Goal: Information Seeking & Learning: Learn about a topic

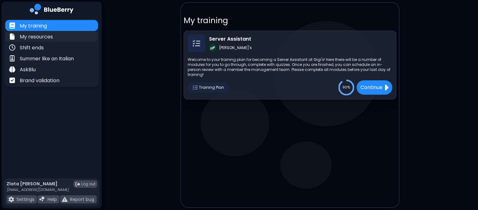
click at [48, 40] on p "My resources" at bounding box center [36, 37] width 33 height 8
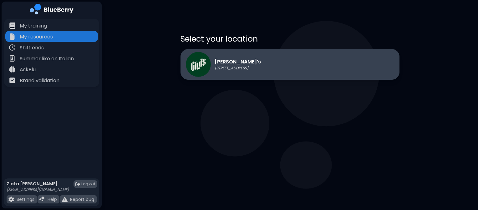
click at [215, 68] on p "[STREET_ADDRESS]" at bounding box center [238, 68] width 46 height 5
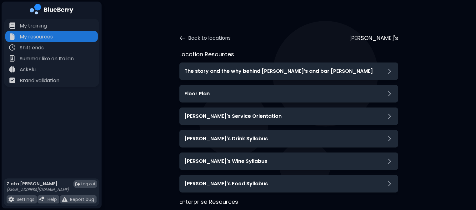
scroll to position [13, 0]
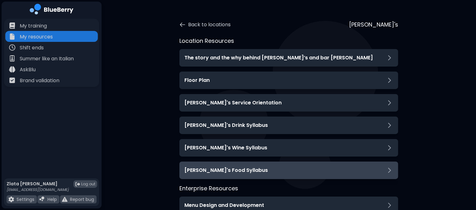
click at [203, 170] on h3 "[PERSON_NAME]'s Food Syllabus" at bounding box center [227, 171] width 84 height 8
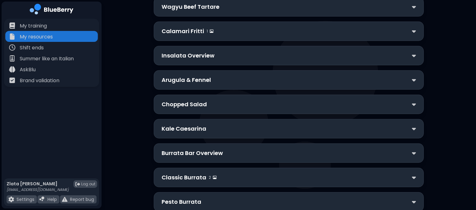
scroll to position [293, 0]
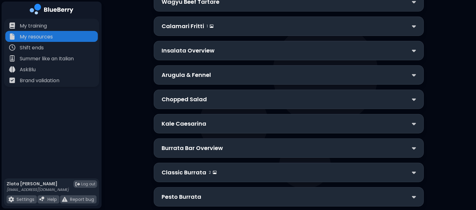
click at [171, 72] on p "Arugula & Fennel" at bounding box center [186, 75] width 49 height 9
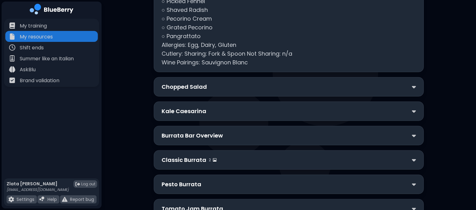
scroll to position [441, 0]
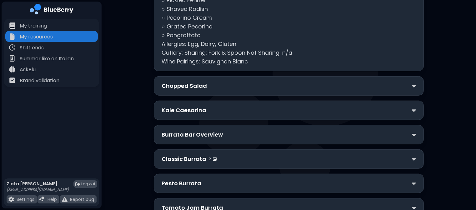
click at [179, 82] on p "Chopped Salad" at bounding box center [184, 86] width 45 height 9
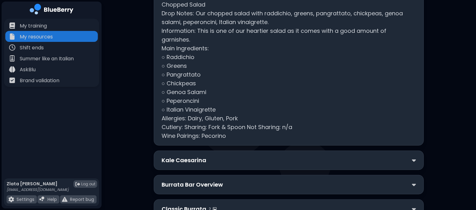
scroll to position [541, 0]
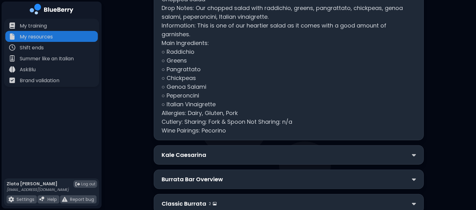
click at [168, 151] on p "Kale Caesarina" at bounding box center [184, 155] width 45 height 9
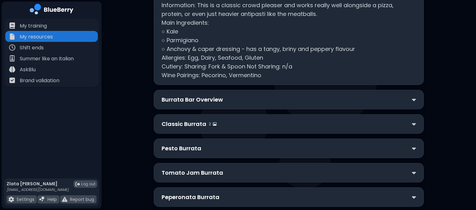
scroll to position [722, 0]
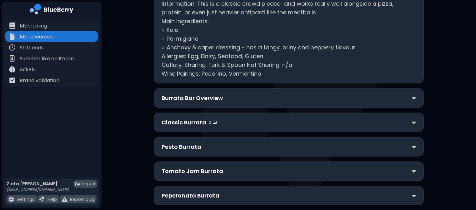
click at [186, 94] on p "Burrata Bar Overview" at bounding box center [192, 98] width 61 height 9
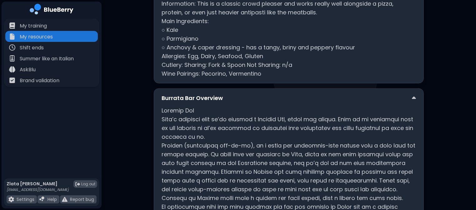
click at [186, 94] on p "Burrata Bar Overview" at bounding box center [192, 98] width 61 height 9
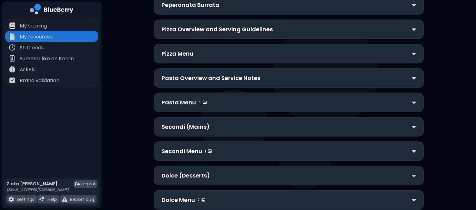
scroll to position [913, 0]
click at [191, 97] on div "Pasta Menu 4" at bounding box center [289, 102] width 270 height 19
click at [186, 98] on p "Pasta Menu" at bounding box center [179, 102] width 34 height 9
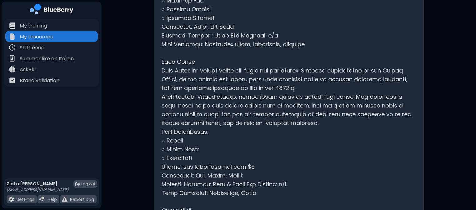
scroll to position [1238, 0]
drag, startPoint x: 226, startPoint y: 164, endPoint x: 194, endPoint y: 164, distance: 31.6
click at [194, 164] on p at bounding box center [289, 153] width 255 height 736
copy p "straciatella"
click at [208, 140] on p at bounding box center [289, 153] width 255 height 736
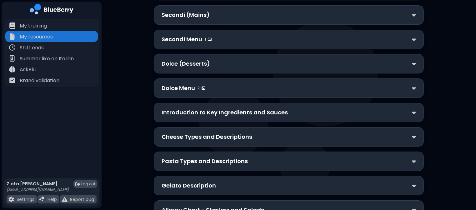
scroll to position [2040, 0]
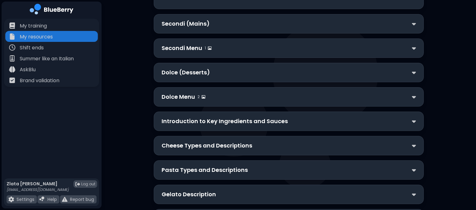
click at [221, 155] on div "Cheese Types and Descriptions" at bounding box center [289, 145] width 270 height 19
click at [206, 150] on p "Cheese Types and Descriptions" at bounding box center [207, 145] width 91 height 9
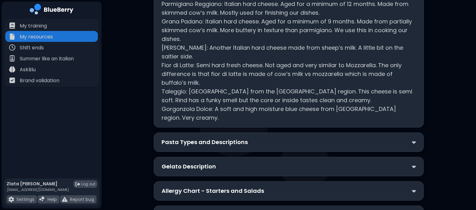
scroll to position [2194, 0]
click at [159, 145] on div "Pasta Types and Descriptions" at bounding box center [289, 141] width 270 height 19
click at [166, 145] on p "Pasta Types and Descriptions" at bounding box center [205, 142] width 86 height 9
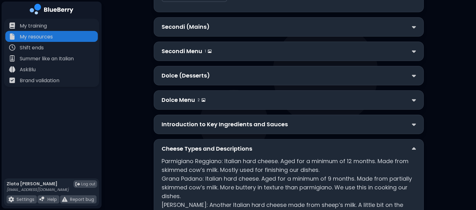
scroll to position [2036, 0]
click at [186, 129] on p "Introduction to Key Ingredients and Sauces" at bounding box center [225, 124] width 126 height 9
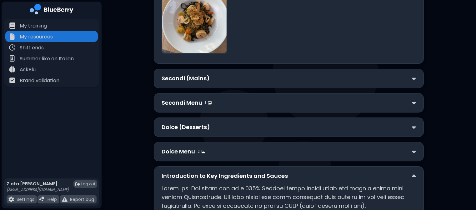
scroll to position [1985, 0]
click at [176, 156] on p "Dolce Menu" at bounding box center [178, 152] width 33 height 9
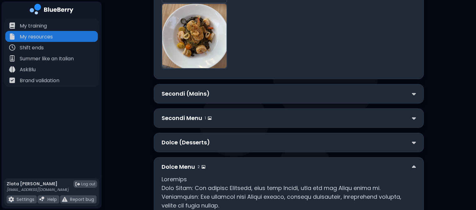
scroll to position [1969, 0]
click at [175, 172] on p "Dolce Menu" at bounding box center [178, 167] width 33 height 9
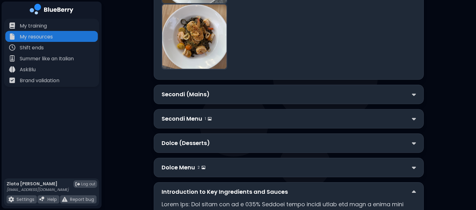
scroll to position [1950, 0]
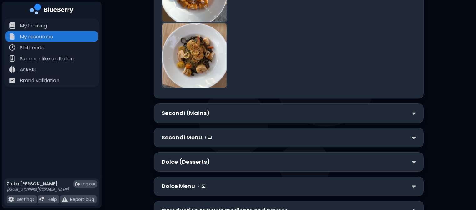
click at [195, 142] on p "Secondi Menu" at bounding box center [182, 137] width 41 height 9
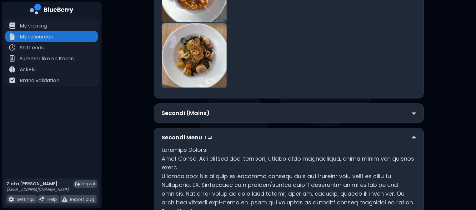
click at [183, 114] on p "Secondi (Mains)" at bounding box center [186, 113] width 48 height 9
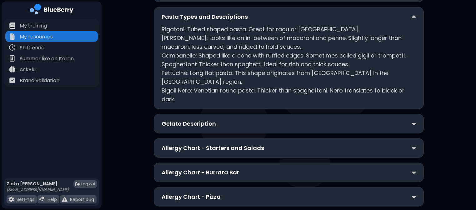
scroll to position [3094, 0]
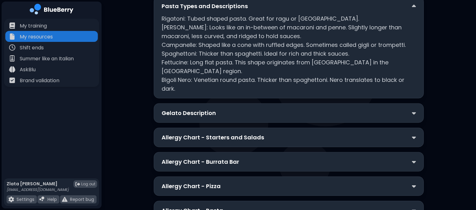
click at [246, 109] on div "Gelato Description" at bounding box center [289, 113] width 255 height 9
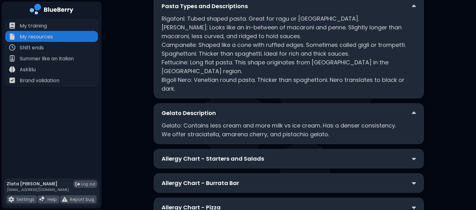
click at [179, 153] on div "Allergy Chart - Starters and Salads" at bounding box center [289, 158] width 270 height 19
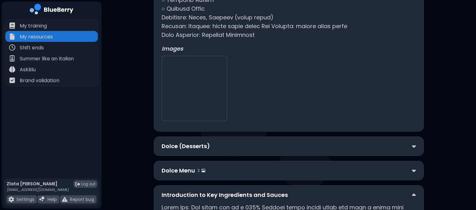
scroll to position [2533, 0]
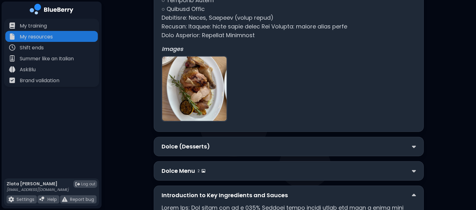
click at [180, 151] on p "Dolce (Desserts)" at bounding box center [186, 146] width 48 height 9
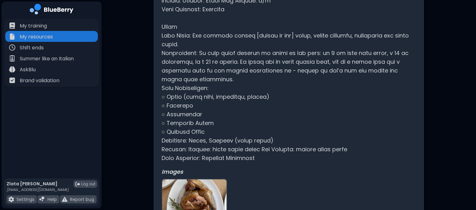
scroll to position [2410, 0]
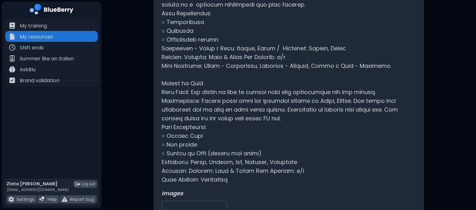
scroll to position [1575, 0]
